Goal: Task Accomplishment & Management: Use online tool/utility

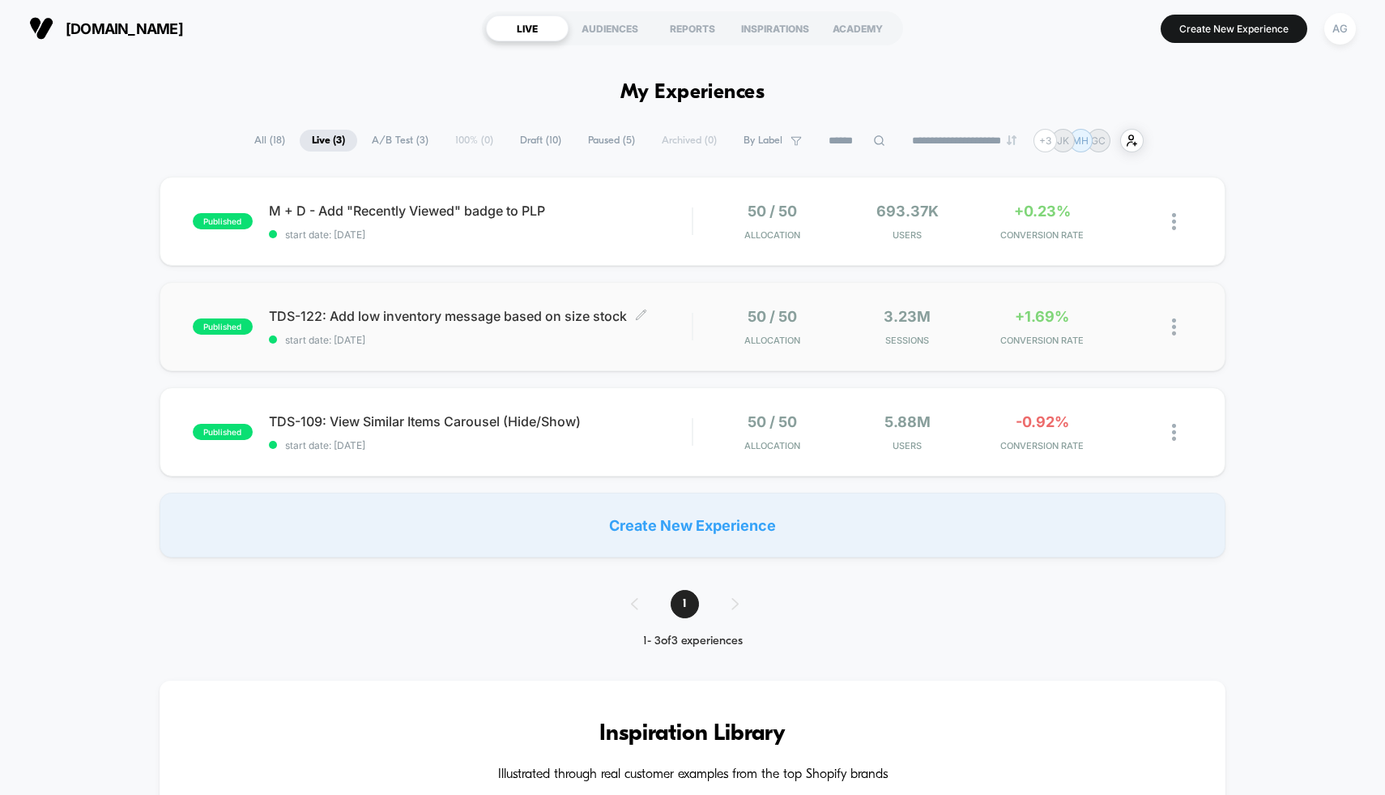
click at [569, 342] on span "start date: [DATE]" at bounding box center [481, 340] width 424 height 12
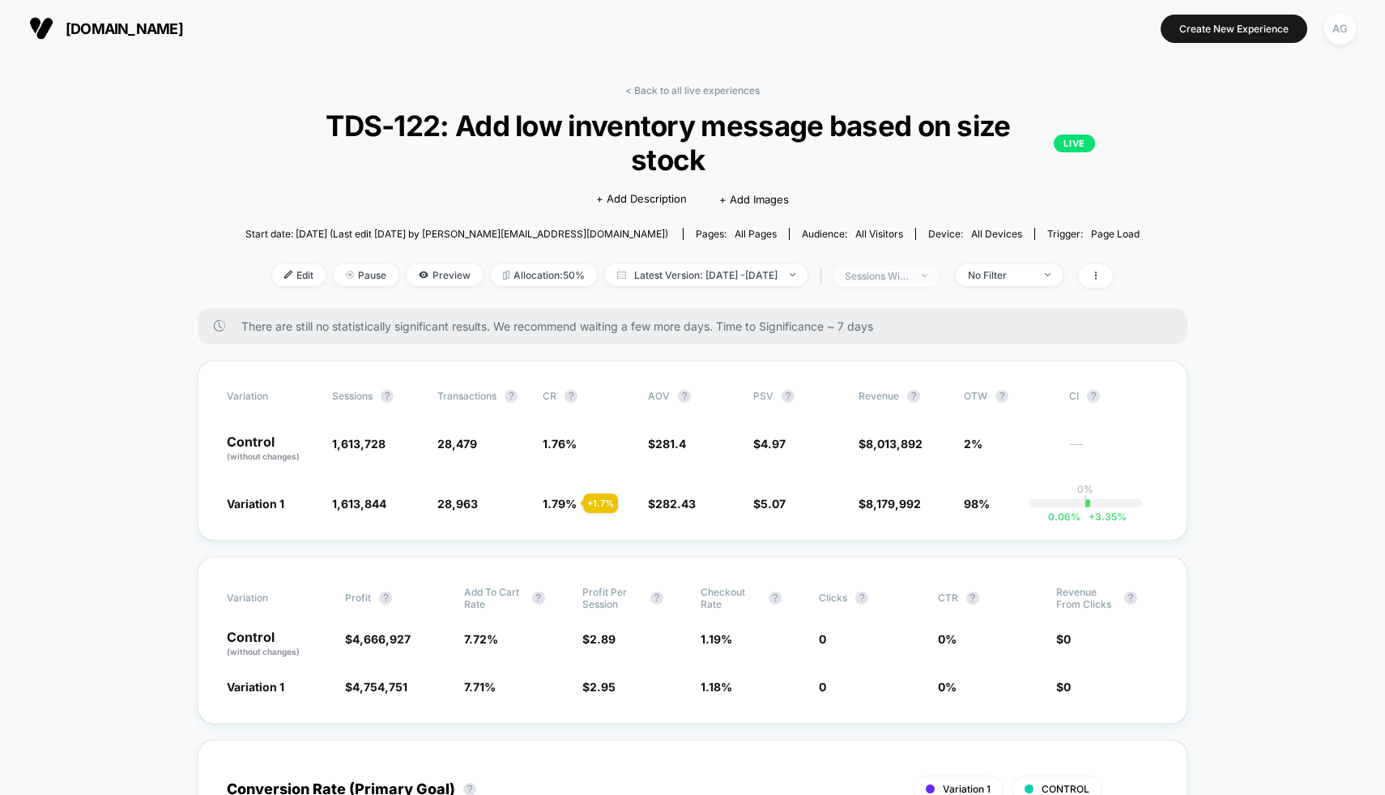
click at [940, 272] on span "sessions with impression" at bounding box center [886, 276] width 107 height 22
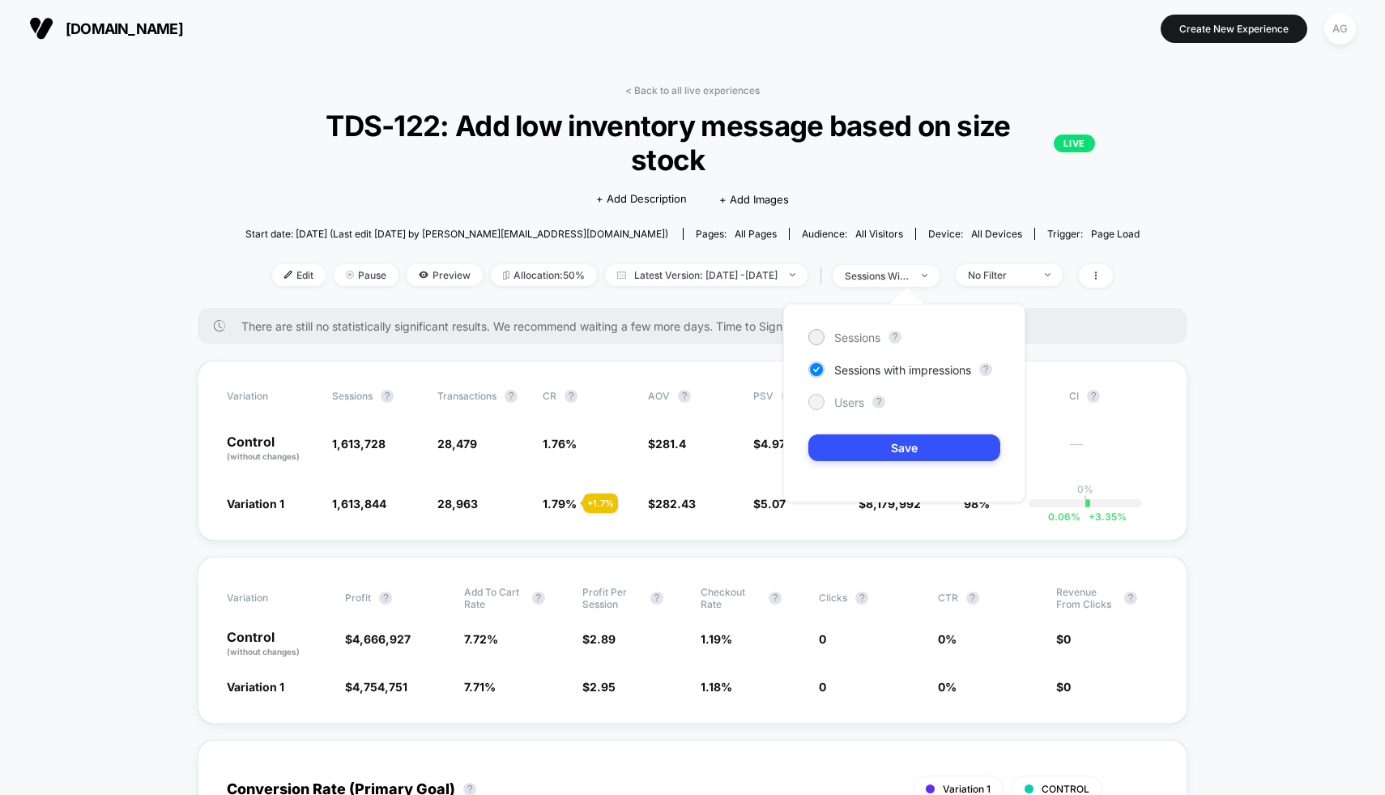
click at [839, 404] on span "Users" at bounding box center [849, 402] width 30 height 14
click at [868, 451] on button "Save" at bounding box center [904, 447] width 192 height 27
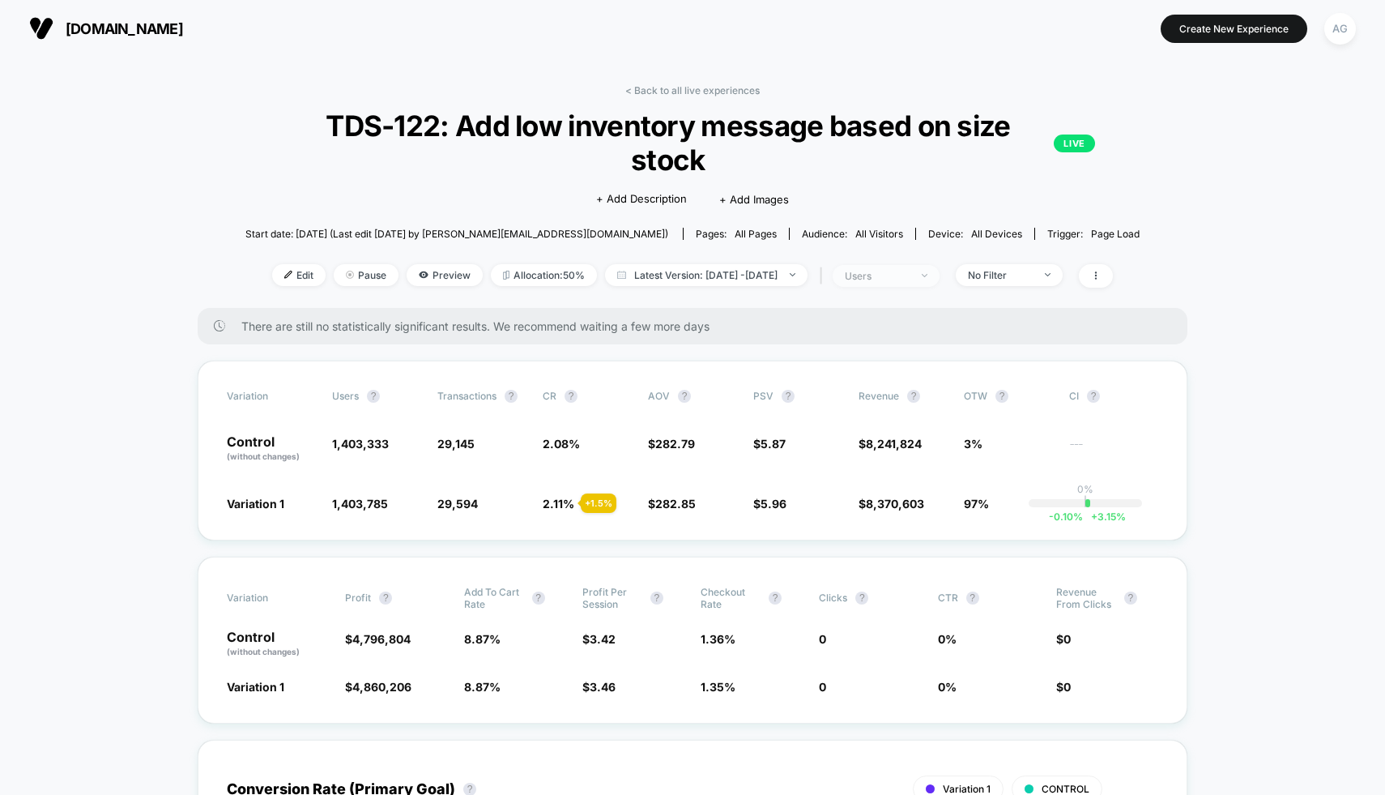
click at [899, 272] on div "users" at bounding box center [877, 276] width 65 height 12
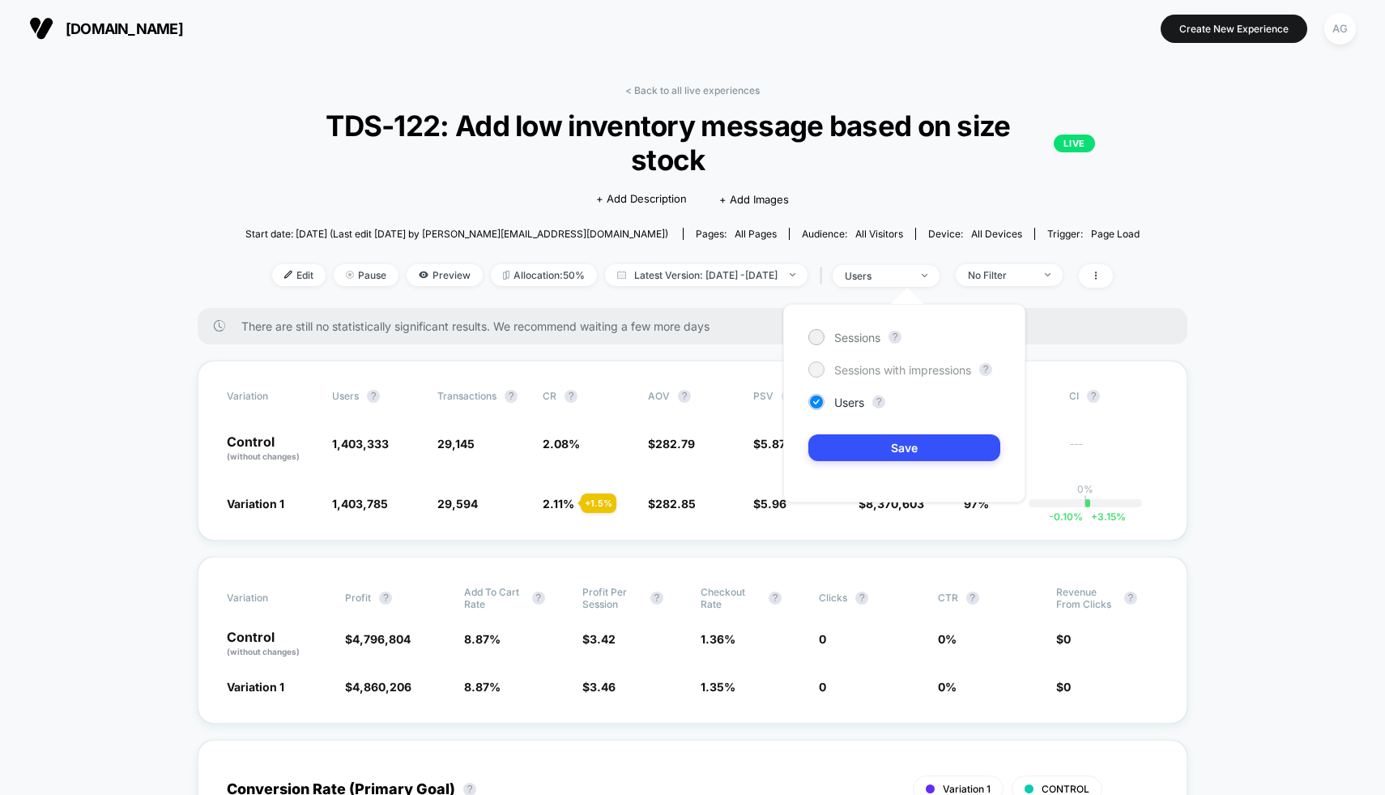
click at [871, 371] on span "Sessions with impressions" at bounding box center [902, 370] width 137 height 14
click at [886, 454] on button "Save" at bounding box center [904, 447] width 192 height 27
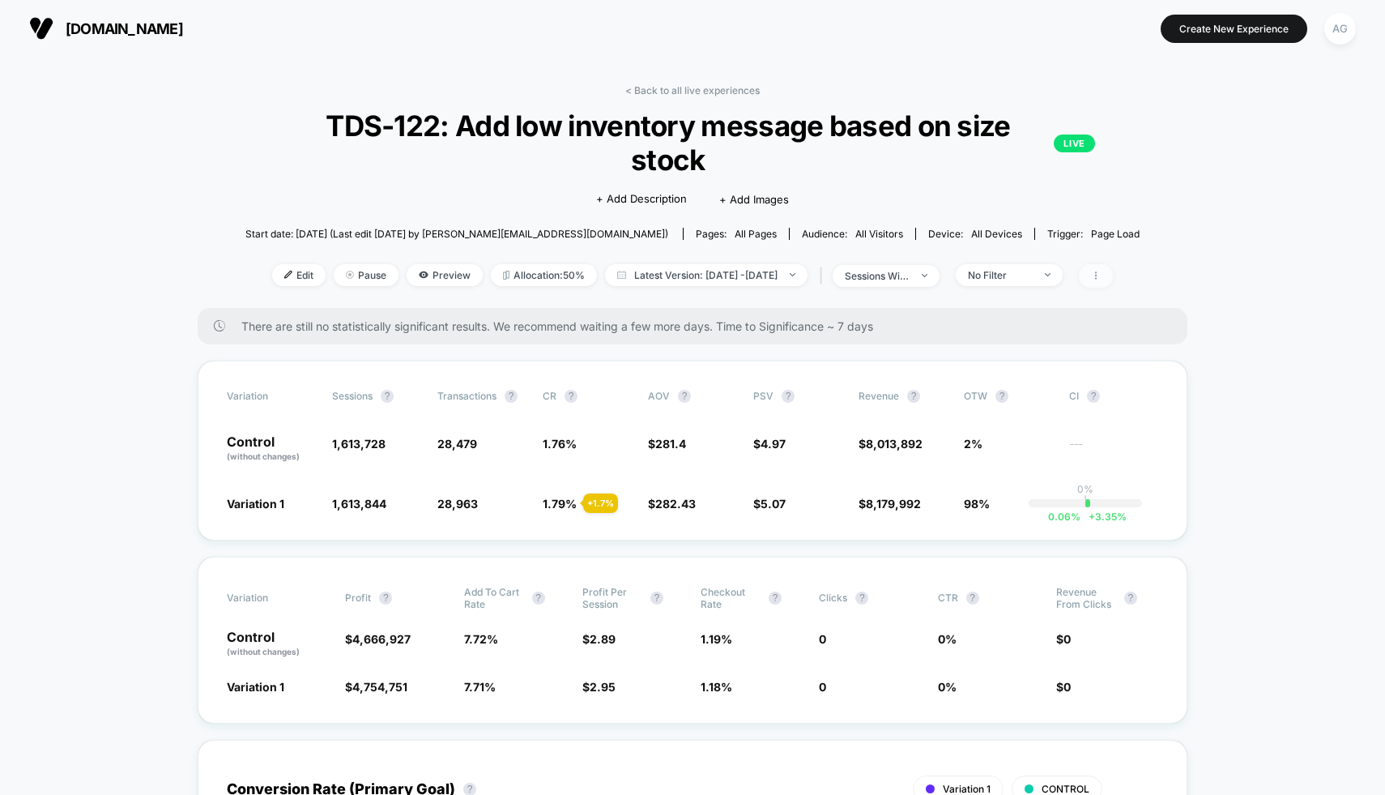
click at [1101, 272] on icon at bounding box center [1096, 276] width 10 height 10
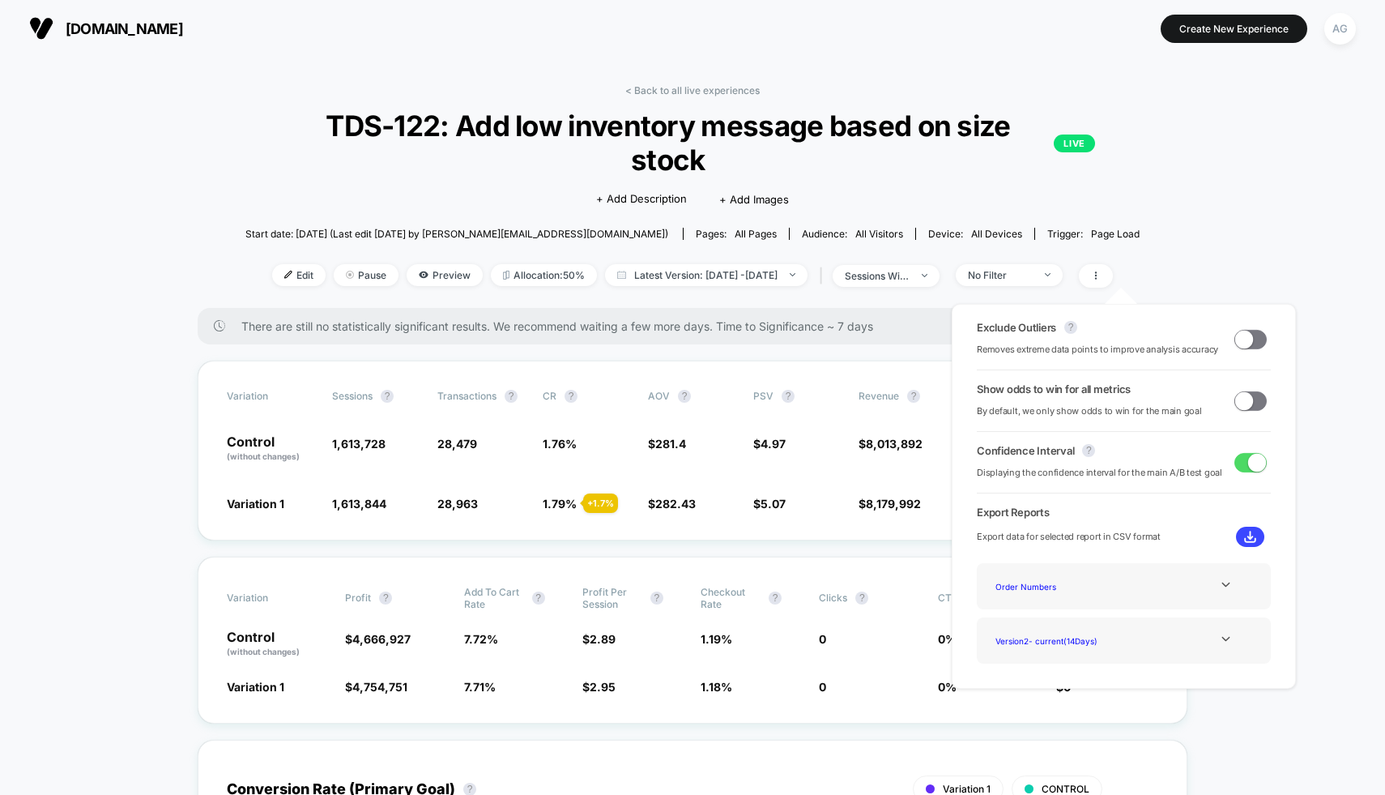
click at [1236, 334] on span at bounding box center [1244, 339] width 18 height 18
click at [1251, 346] on span at bounding box center [1257, 339] width 18 height 18
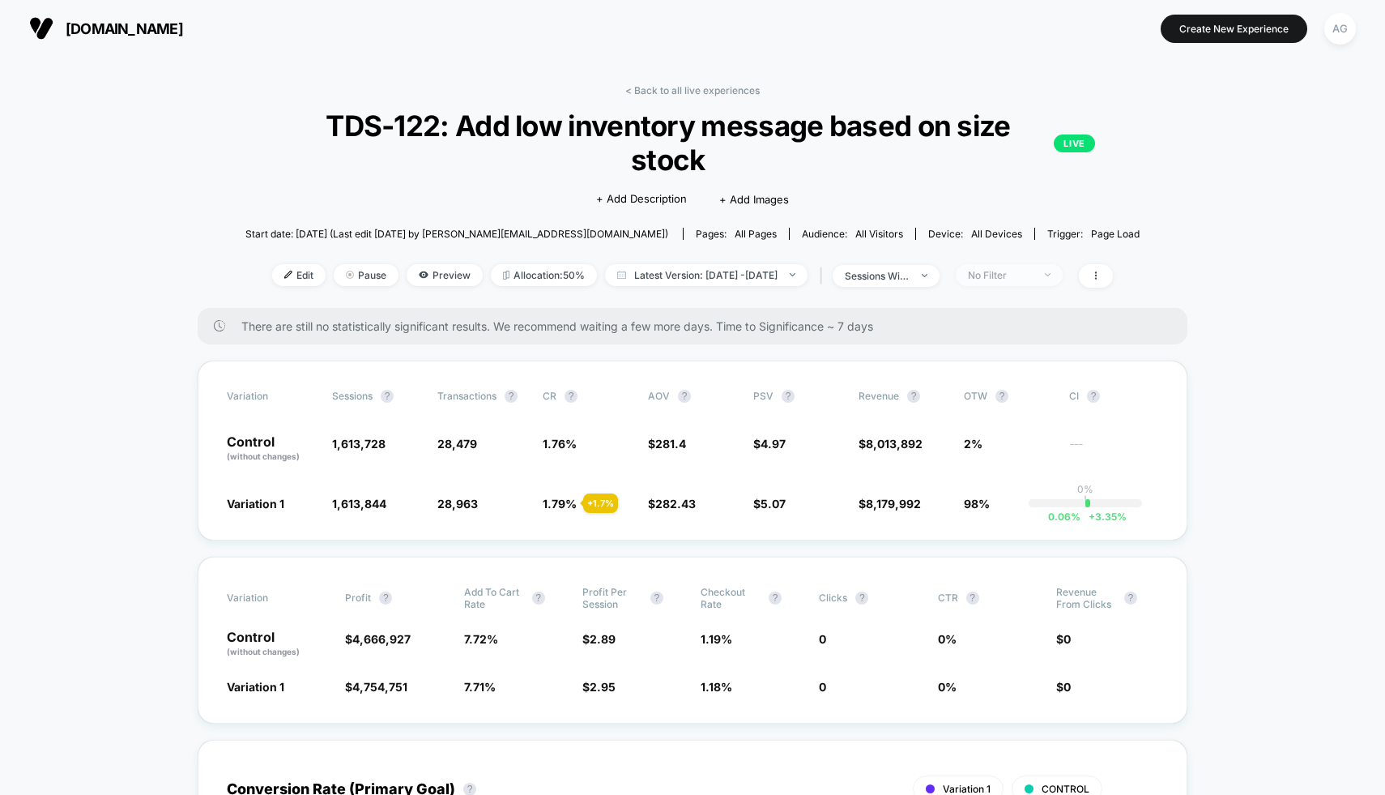
click at [1033, 276] on div "No Filter" at bounding box center [1000, 275] width 65 height 12
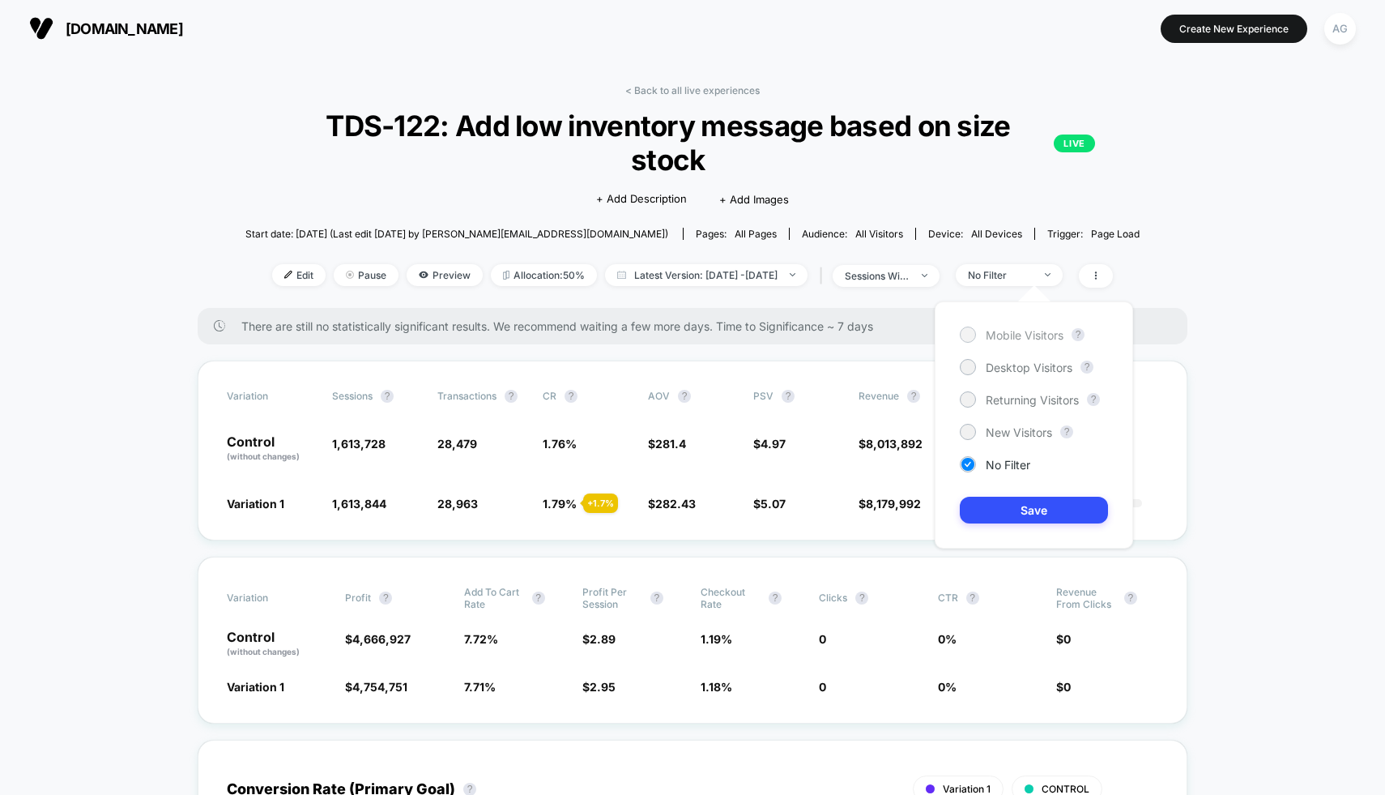
click at [1017, 334] on span "Mobile Visitors" at bounding box center [1025, 335] width 78 height 14
click at [1045, 514] on button "Save" at bounding box center [1034, 509] width 148 height 27
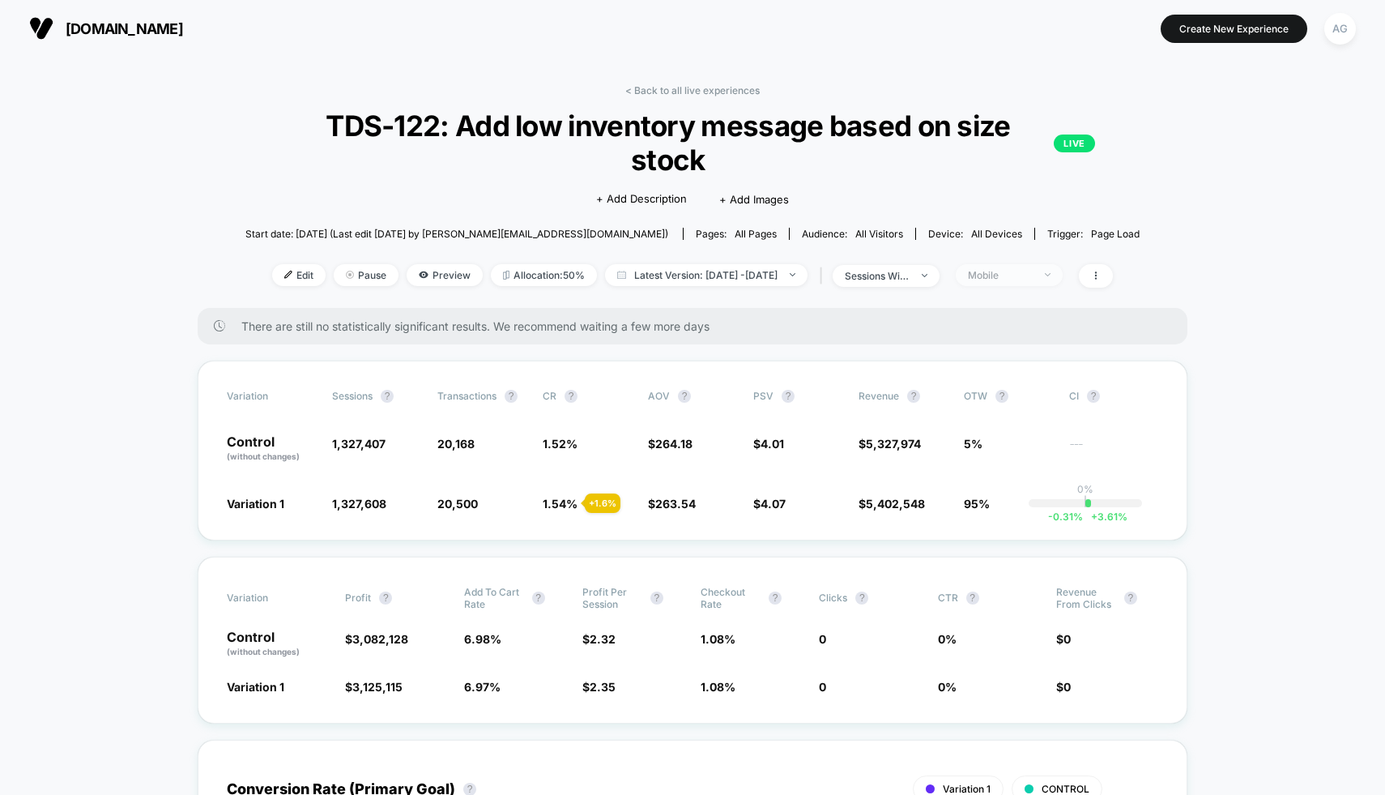
click at [1033, 269] on div "Mobile" at bounding box center [1000, 275] width 65 height 12
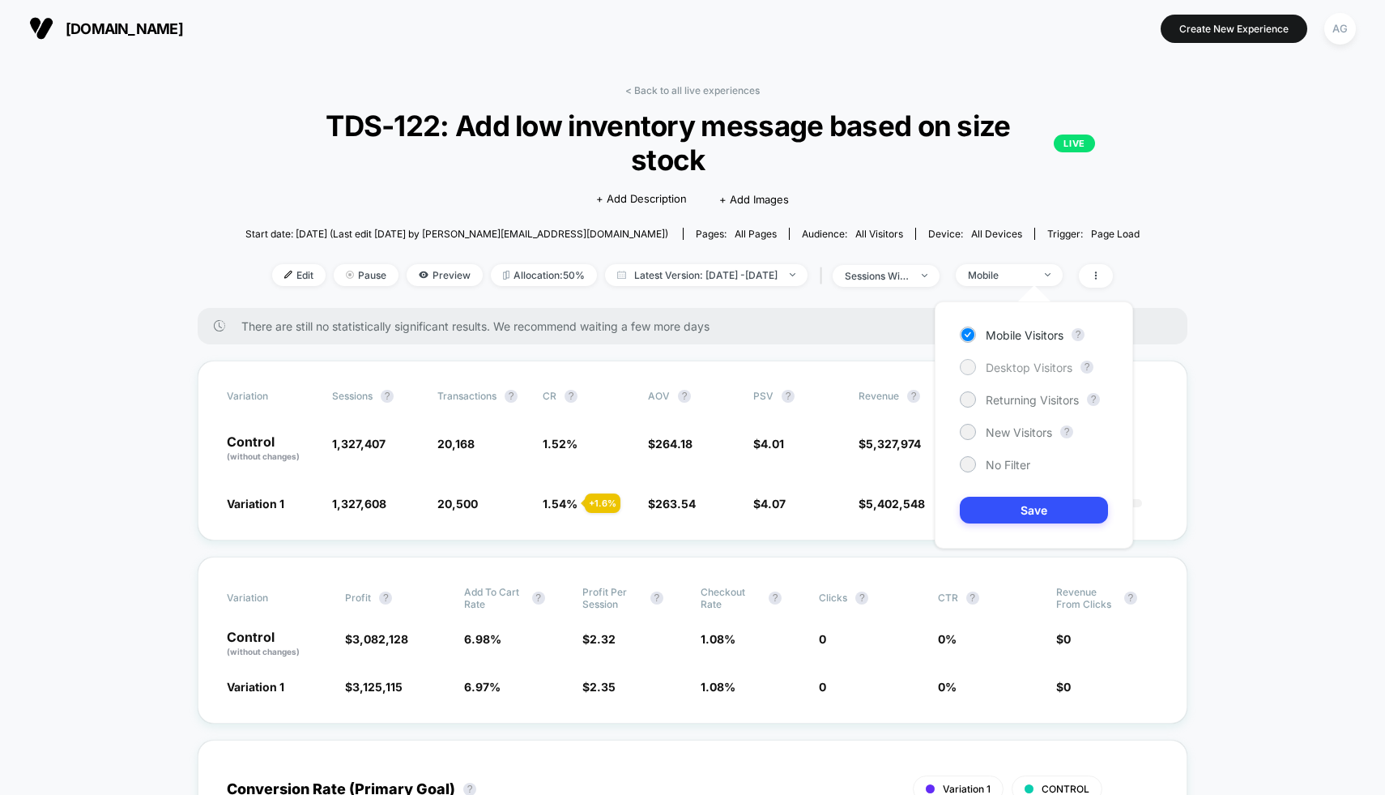
click at [1025, 368] on span "Desktop Visitors" at bounding box center [1029, 367] width 87 height 14
click at [1059, 496] on button "Save" at bounding box center [1034, 509] width 148 height 27
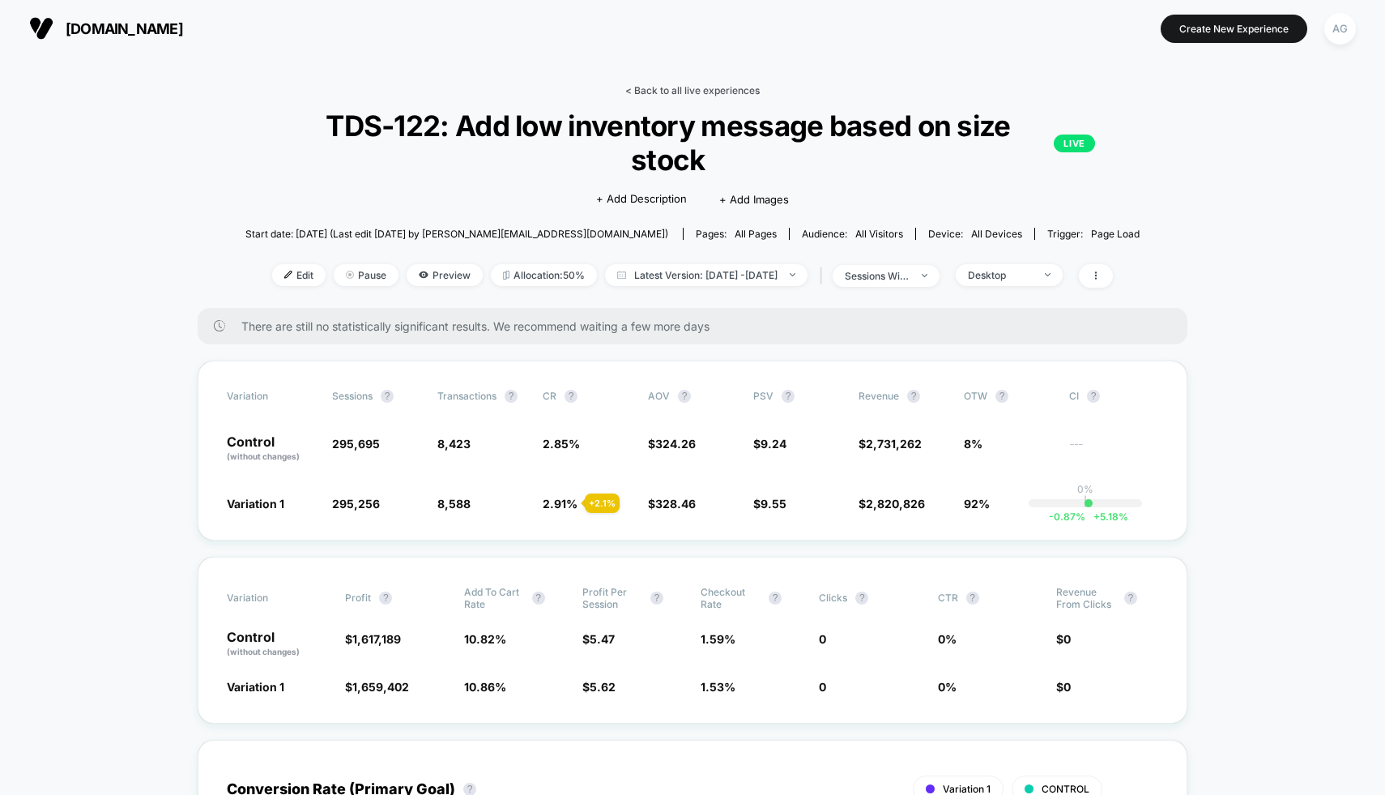
click at [654, 87] on link "< Back to all live experiences" at bounding box center [692, 90] width 134 height 12
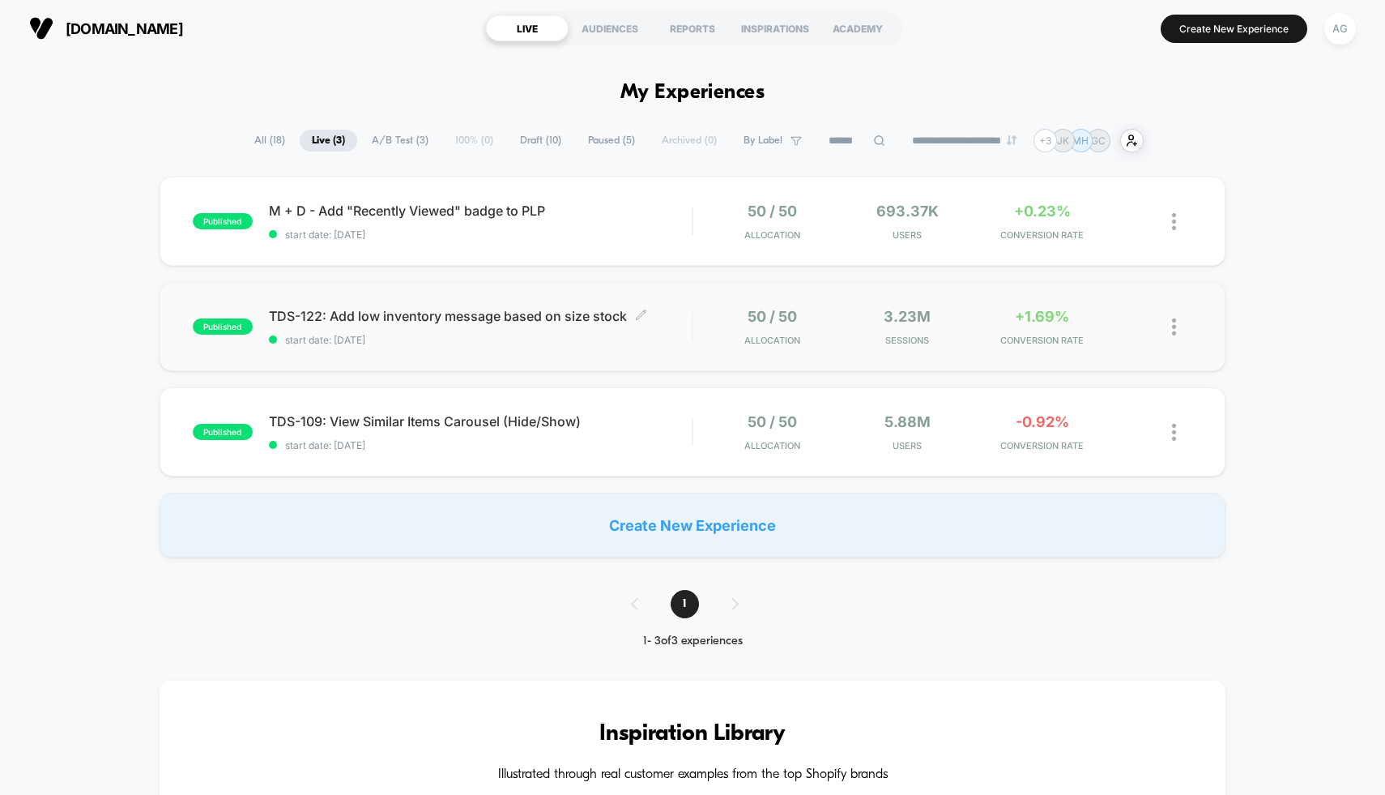
click at [658, 338] on span "start date: [DATE]" at bounding box center [481, 340] width 424 height 12
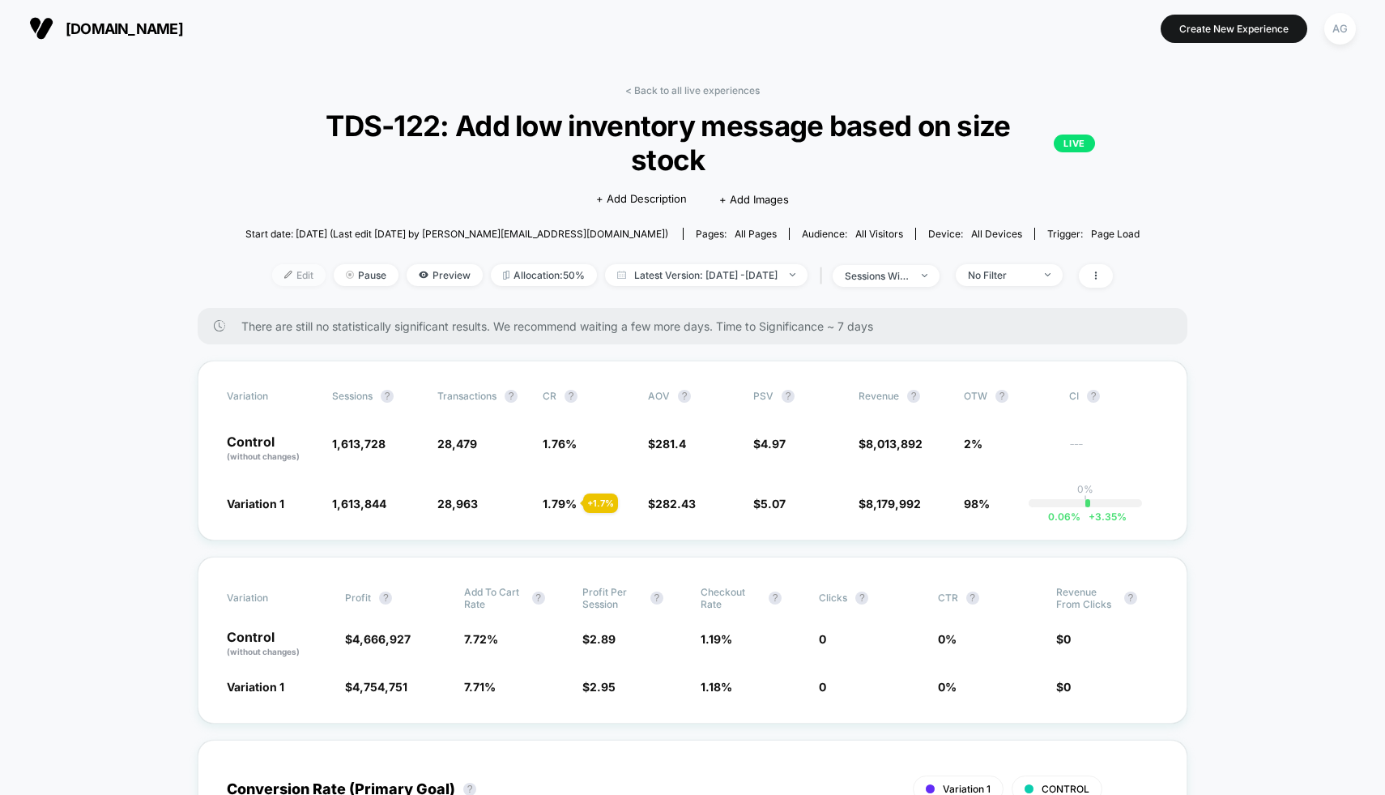
click at [274, 275] on span "Edit" at bounding box center [298, 275] width 53 height 22
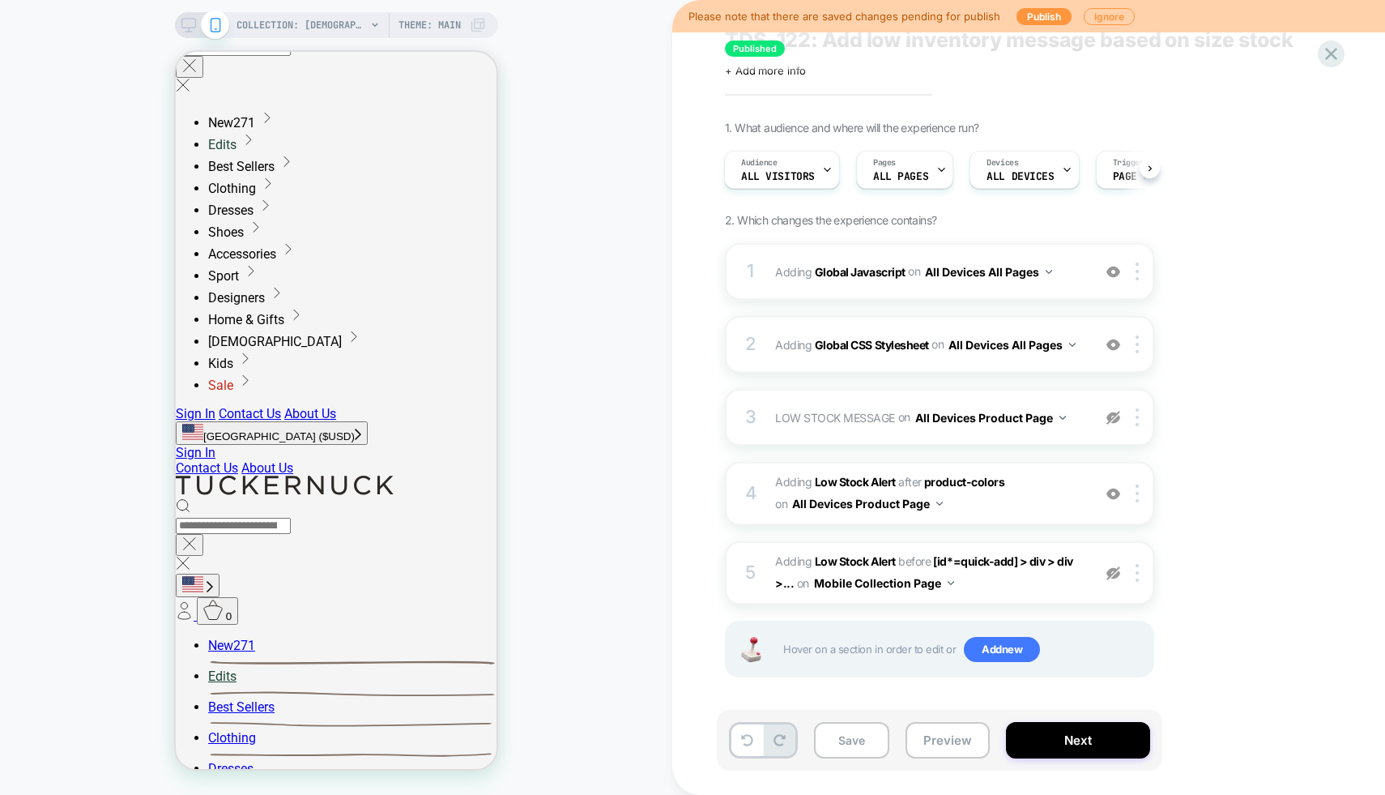
scroll to position [43, 0]
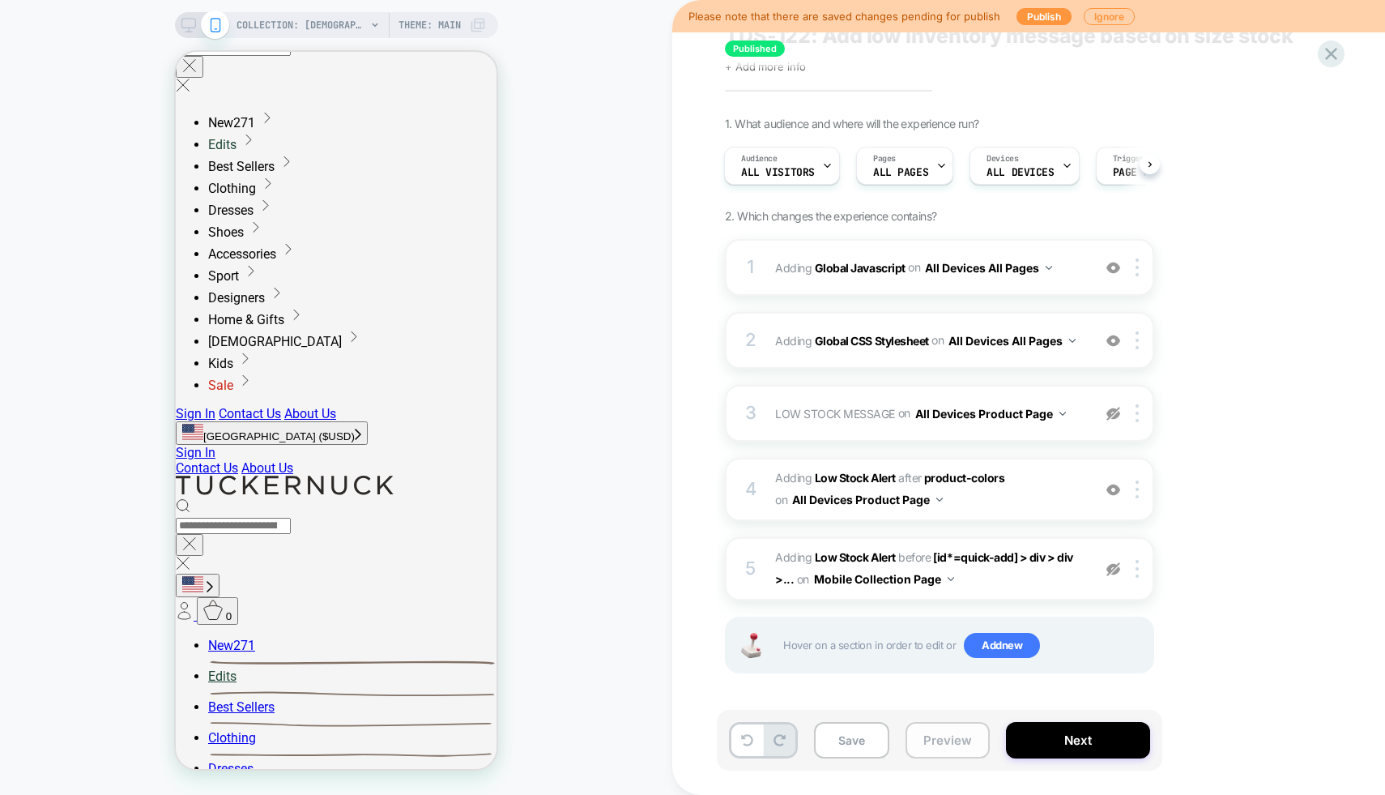
click at [932, 743] on button "Preview" at bounding box center [947, 740] width 84 height 36
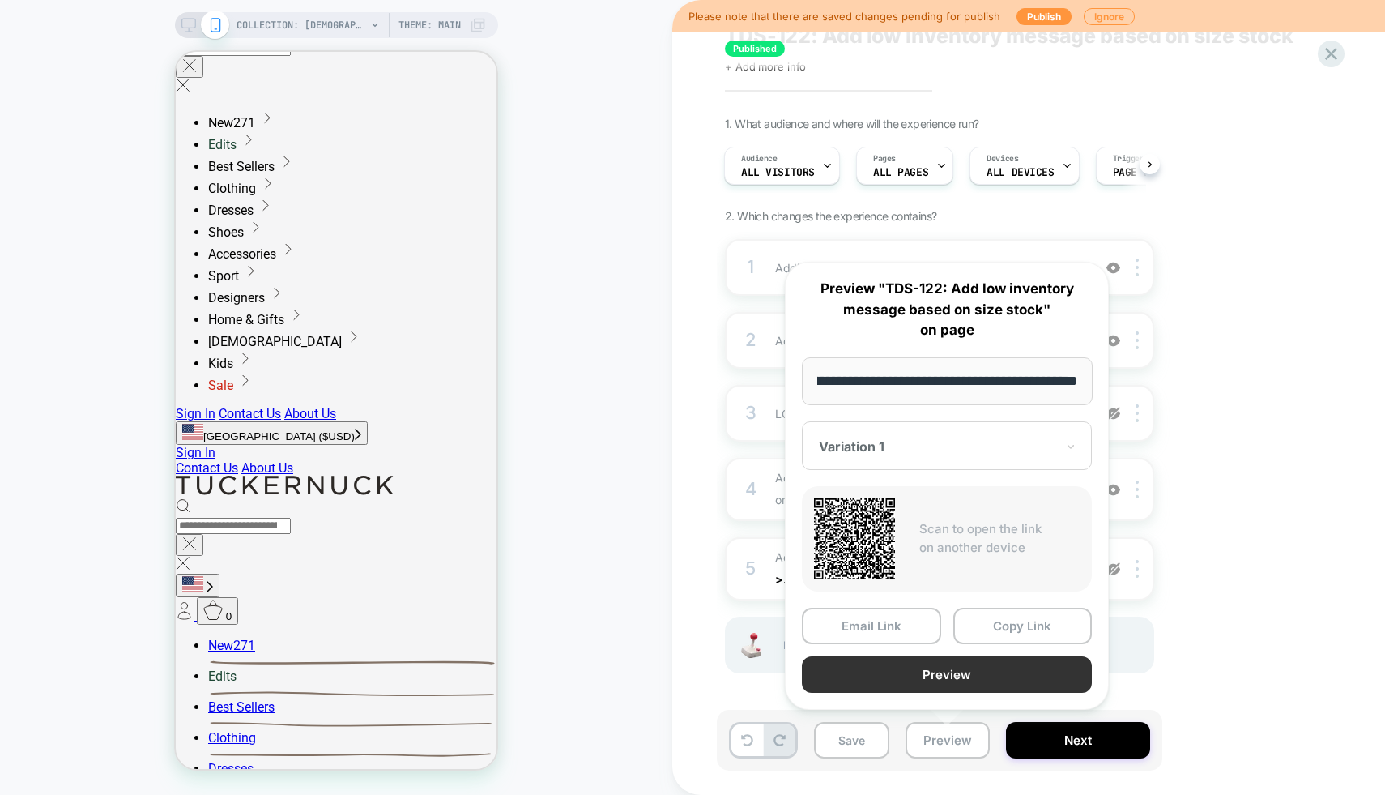
scroll to position [0, 0]
click at [935, 667] on button "Preview" at bounding box center [947, 674] width 290 height 36
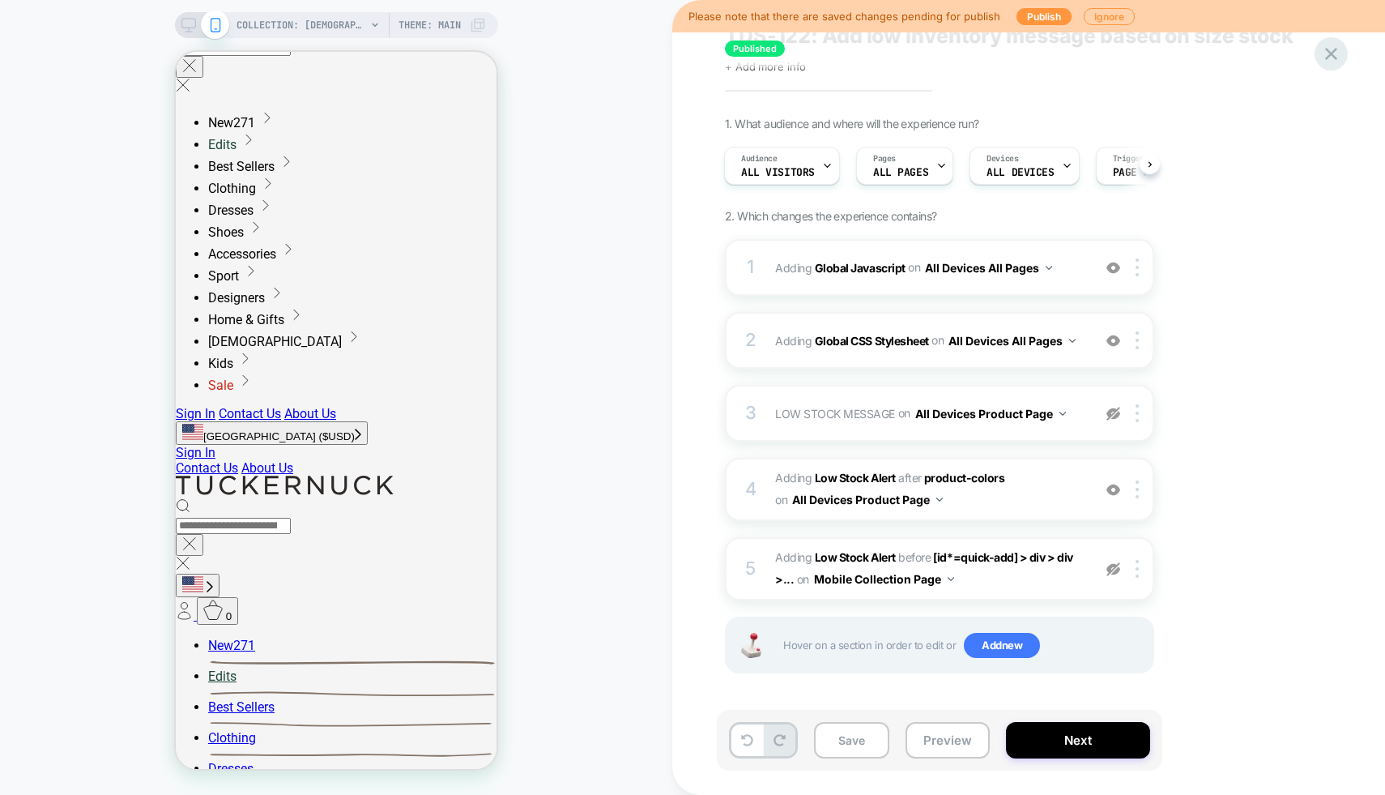
click at [1334, 52] on icon at bounding box center [1331, 54] width 22 height 22
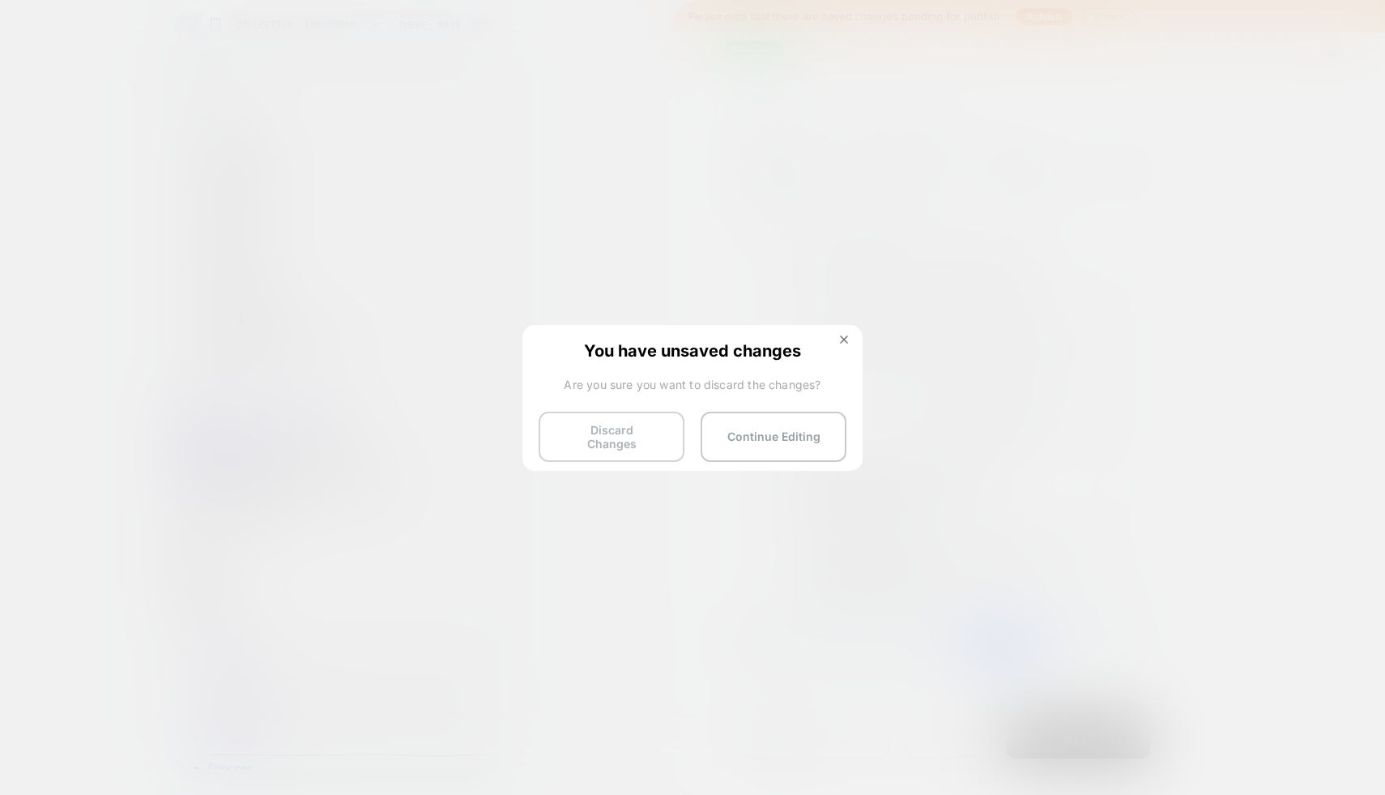
click at [649, 429] on button "Discard Changes" at bounding box center [612, 436] width 146 height 50
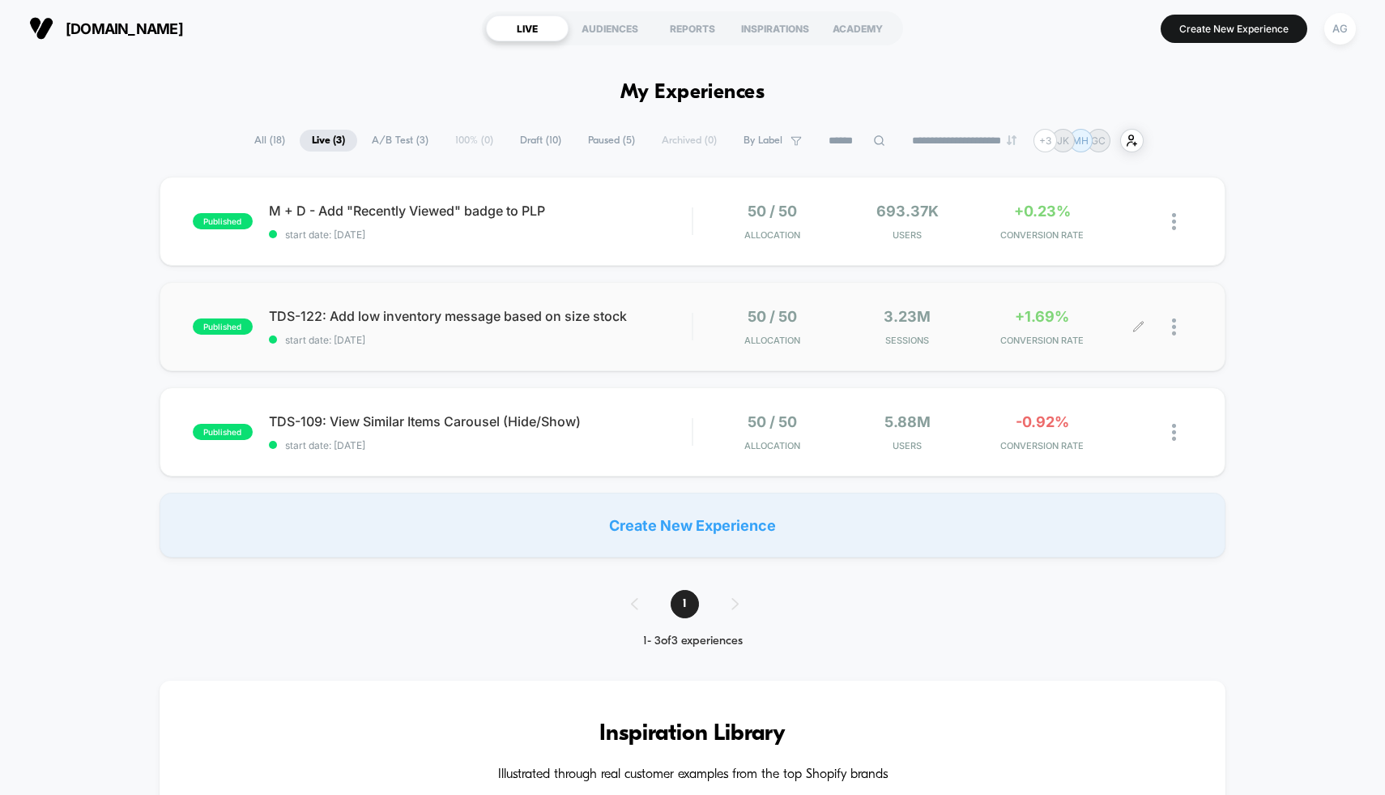
click at [873, 340] on span "Sessions" at bounding box center [907, 339] width 126 height 11
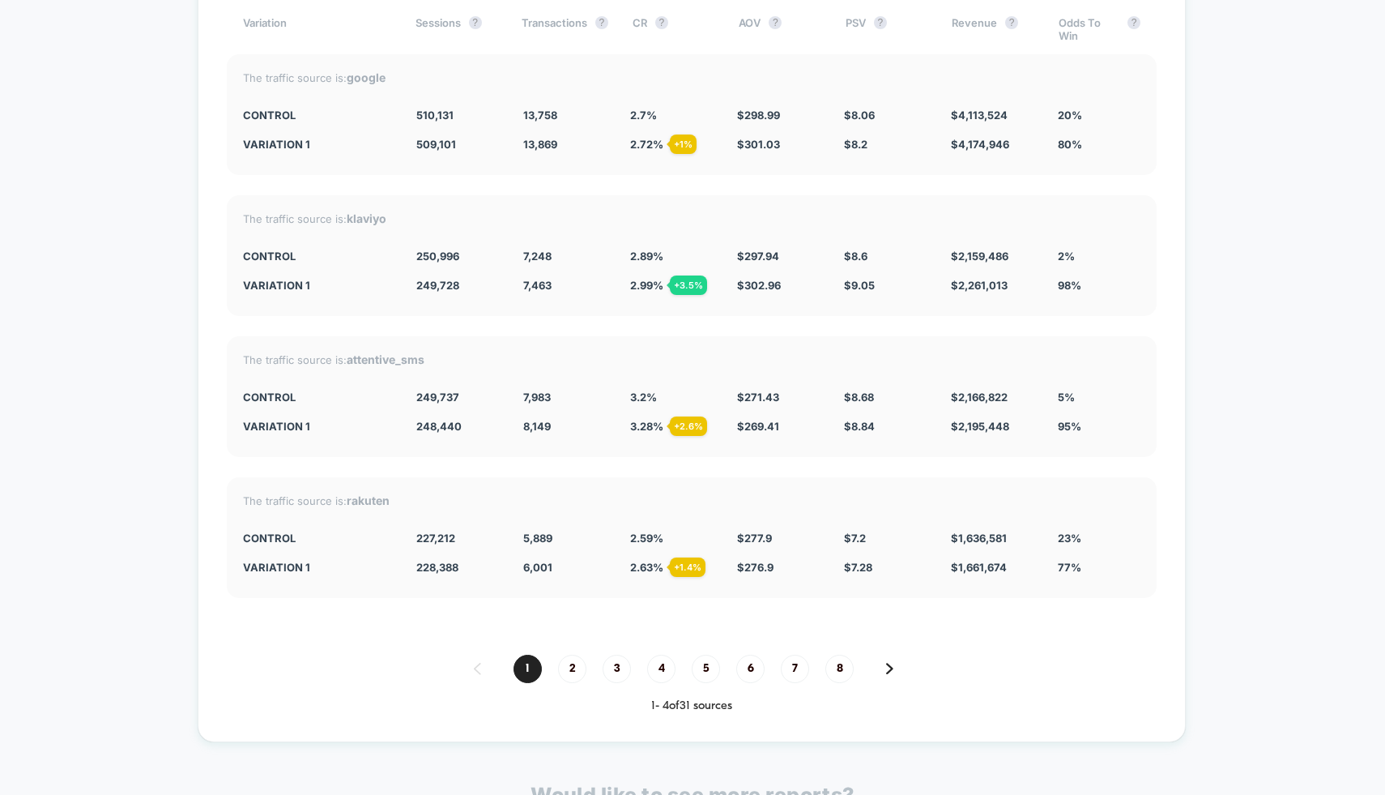
scroll to position [5624, 0]
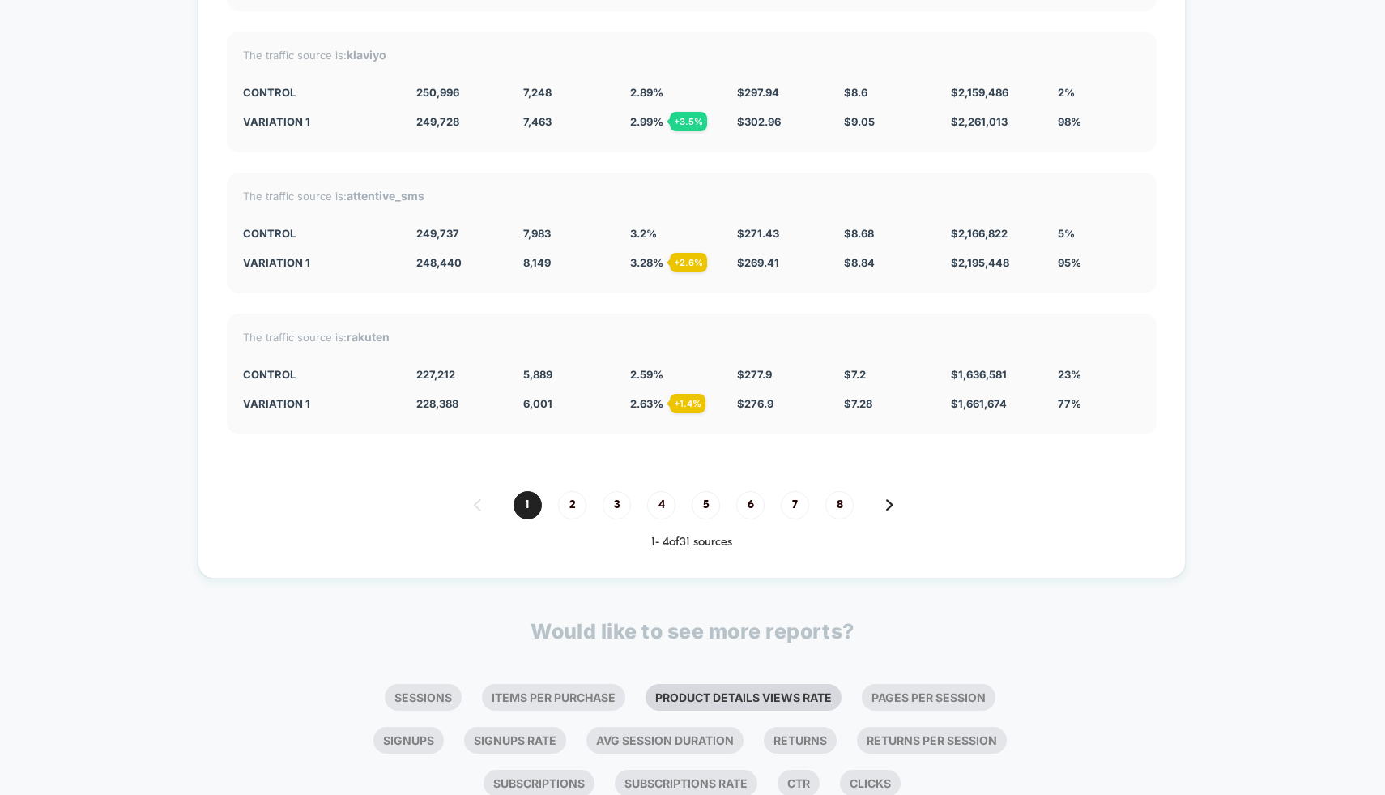
click at [714, 684] on li "Product Details Views Rate" at bounding box center [744, 697] width 196 height 27
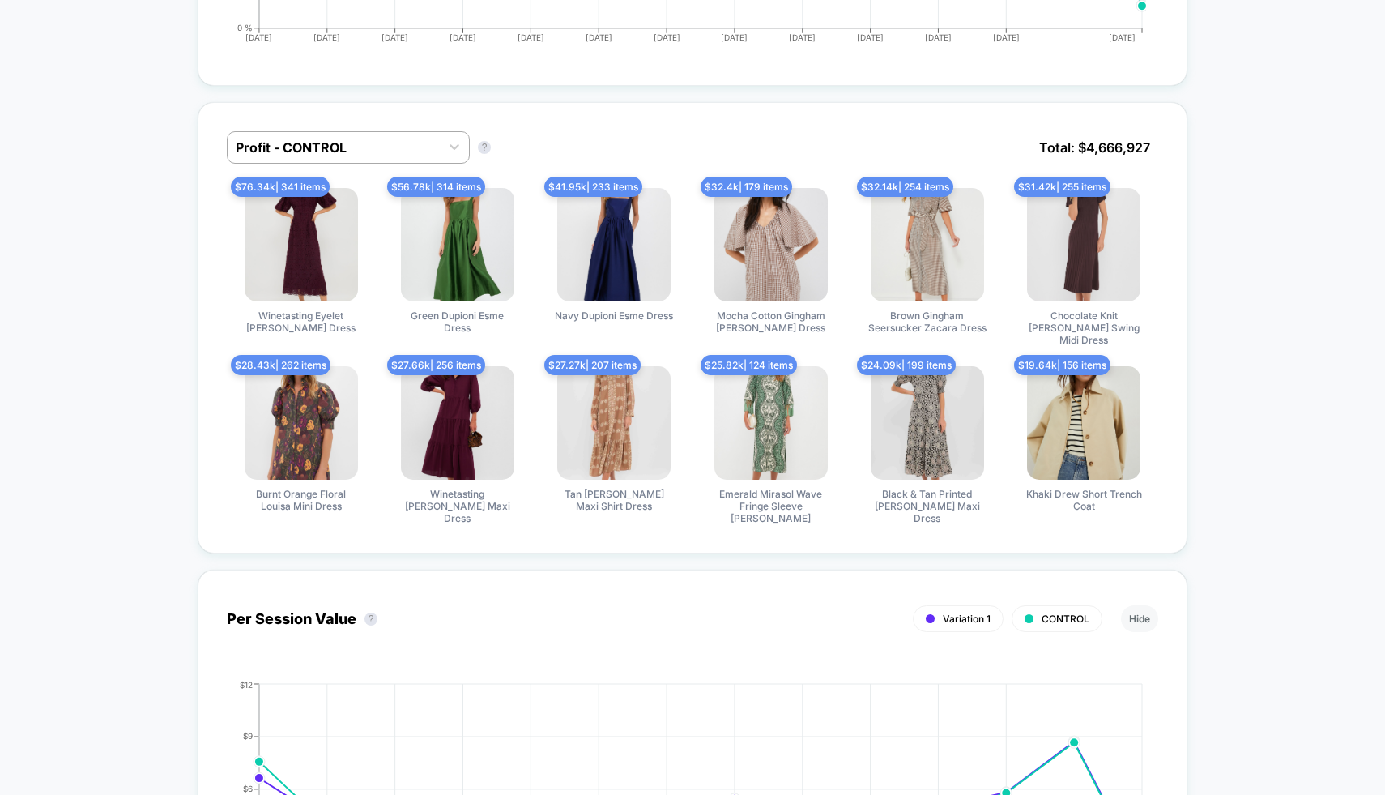
scroll to position [0, 0]
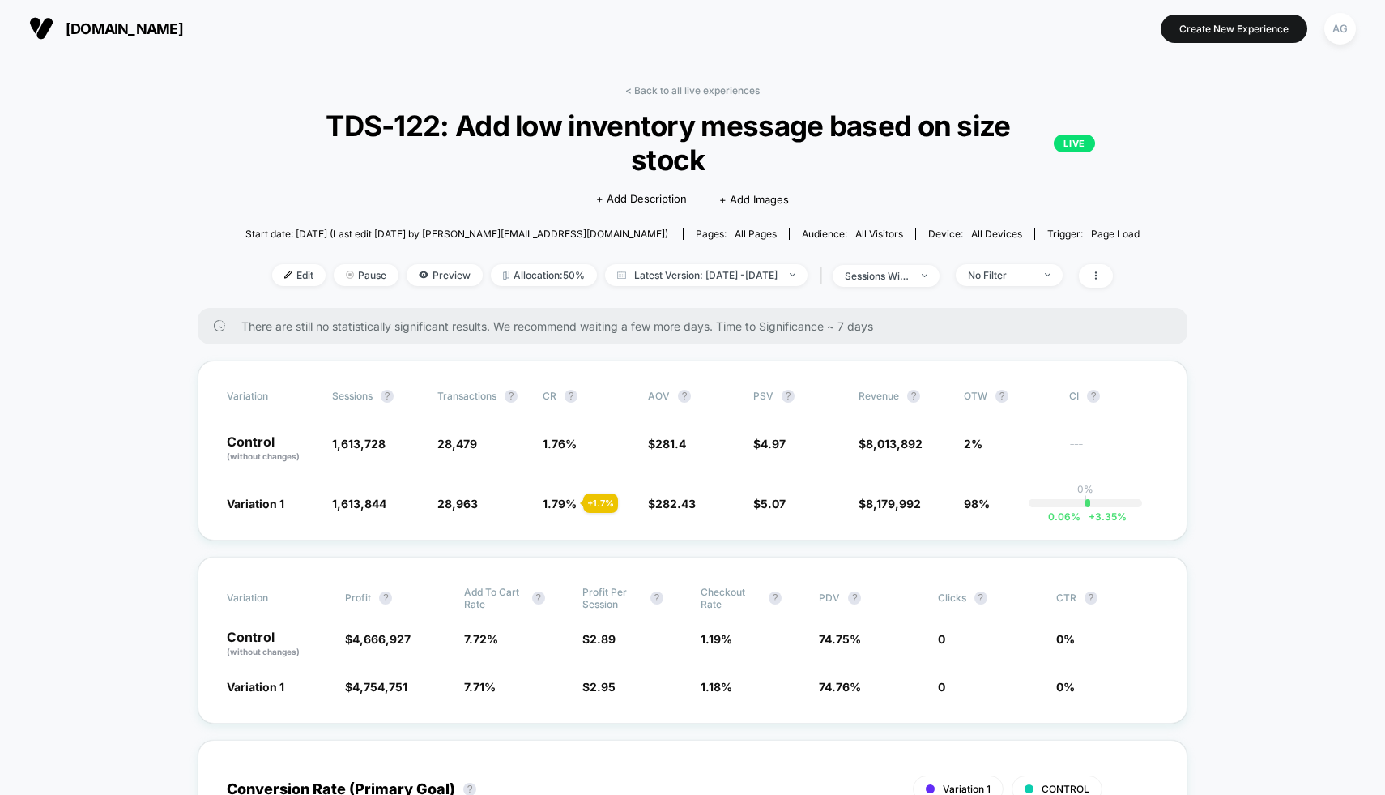
click at [678, 96] on div "< Back to all live experiences TDS-122: Add low inventory message based on size…" at bounding box center [692, 196] width 894 height 224
click at [678, 87] on link "< Back to all live experiences" at bounding box center [692, 90] width 134 height 12
